Goal: Transaction & Acquisition: Purchase product/service

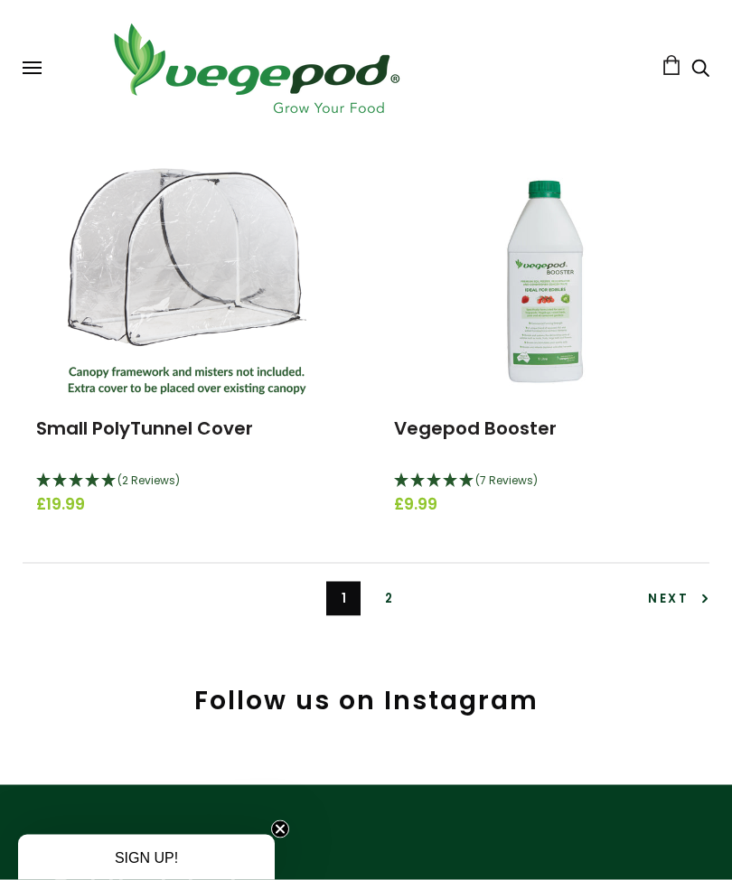
scroll to position [5674, 0]
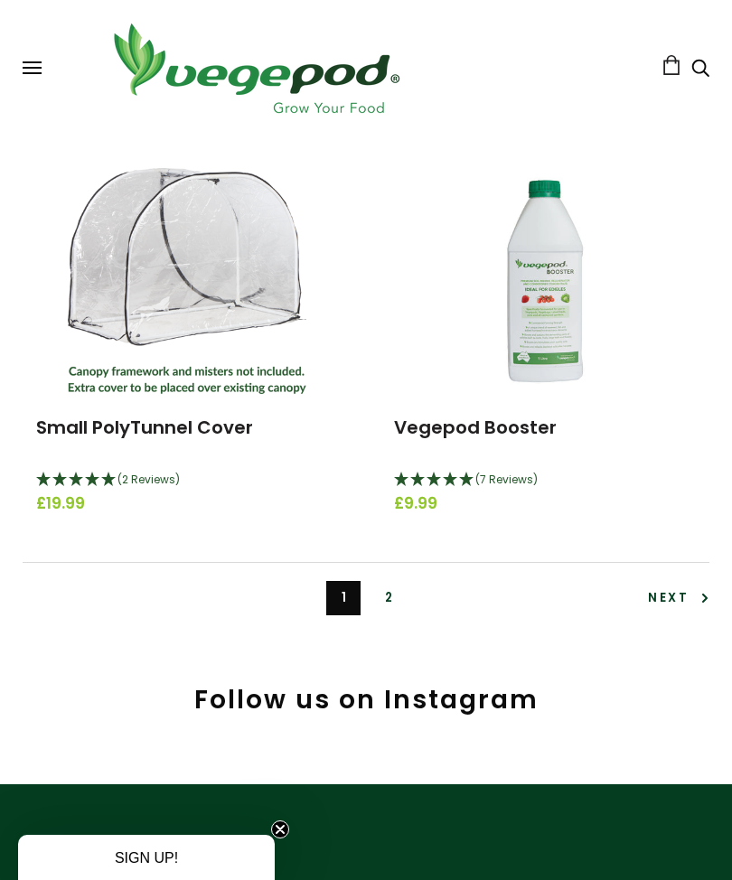
click at [673, 607] on span "Next" at bounding box center [678, 597] width 61 height 17
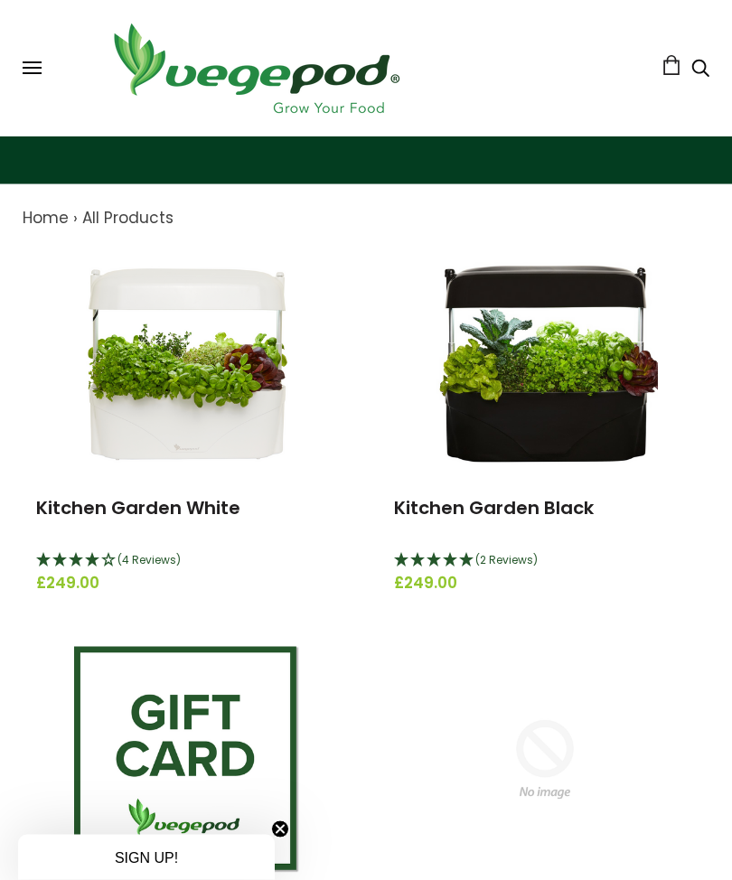
scroll to position [123, 0]
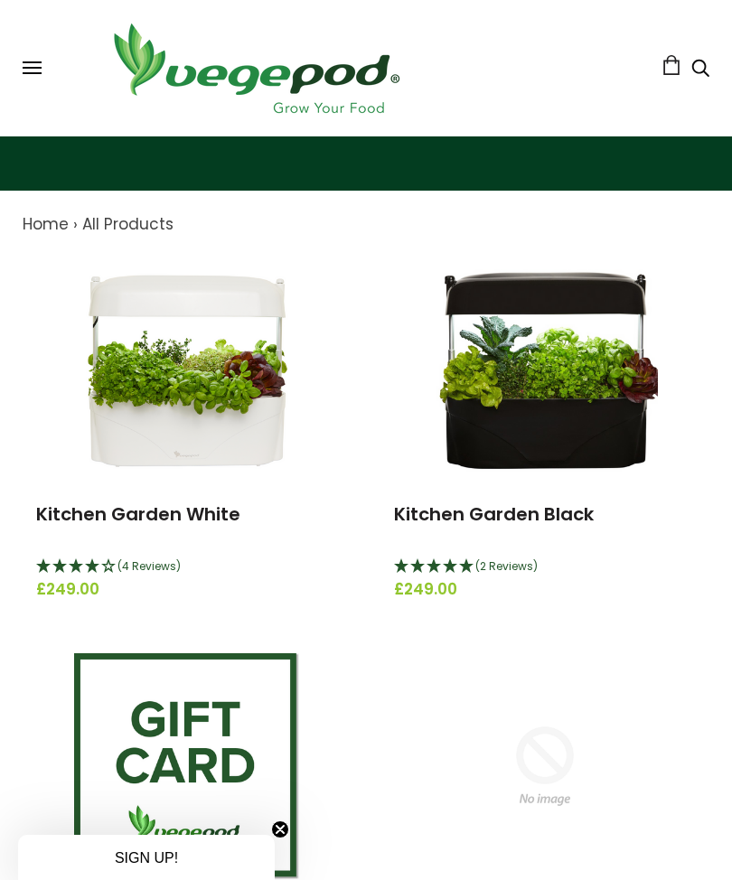
click at [522, 520] on link "Kitchen Garden Black" at bounding box center [494, 514] width 200 height 25
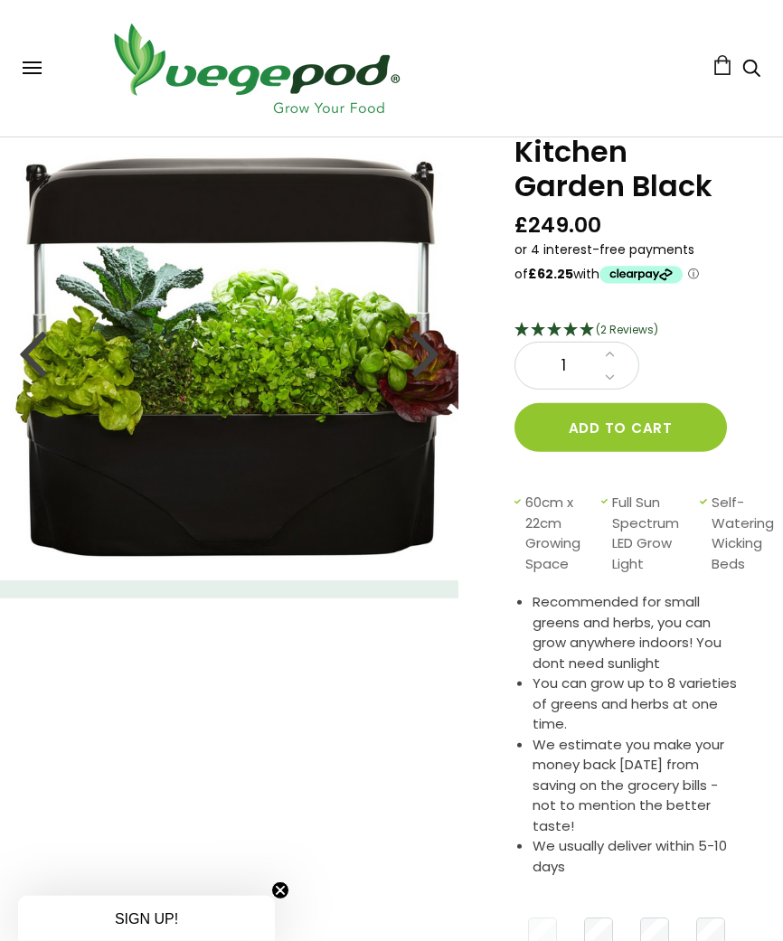
scroll to position [52, 0]
